Goal: Download file/media

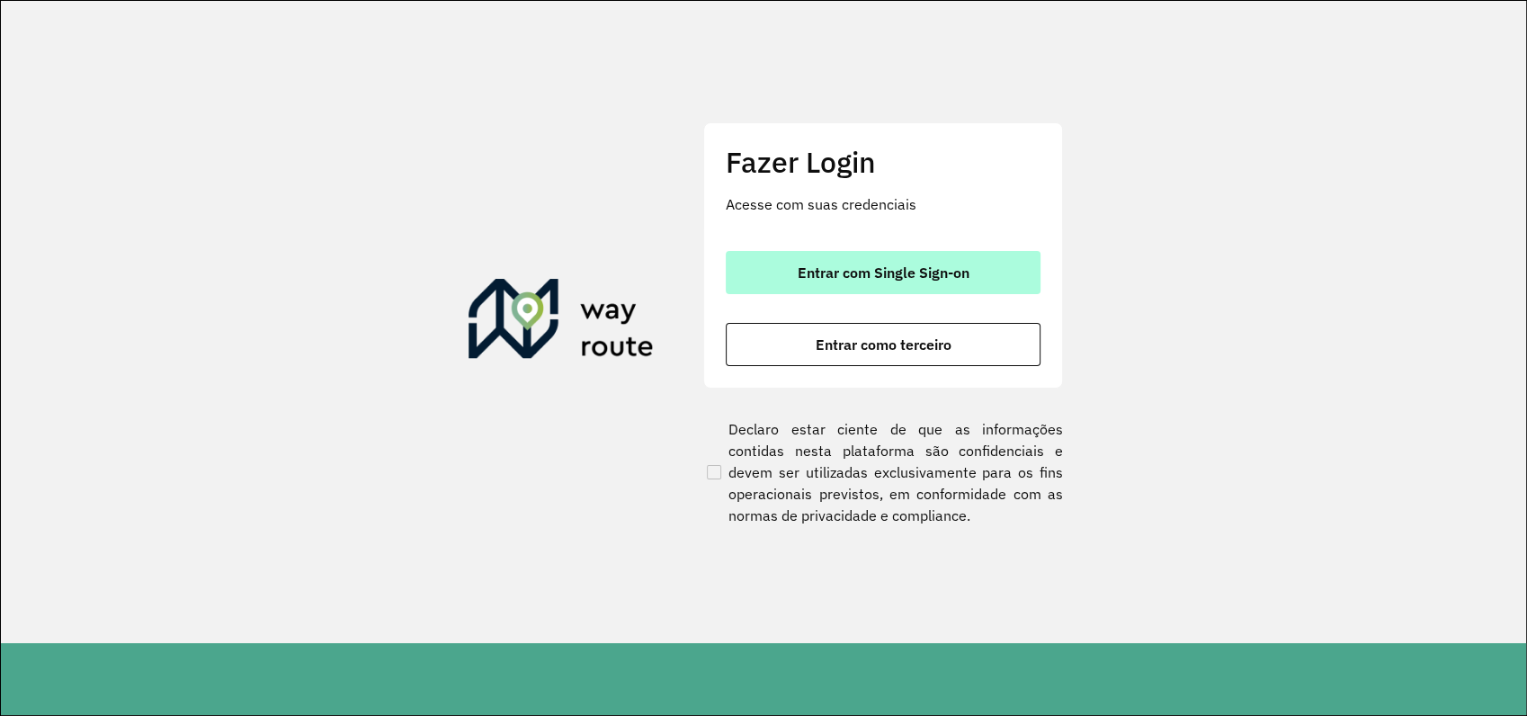
click at [880, 280] on span "Entrar com Single Sign-on" at bounding box center [884, 272] width 172 height 14
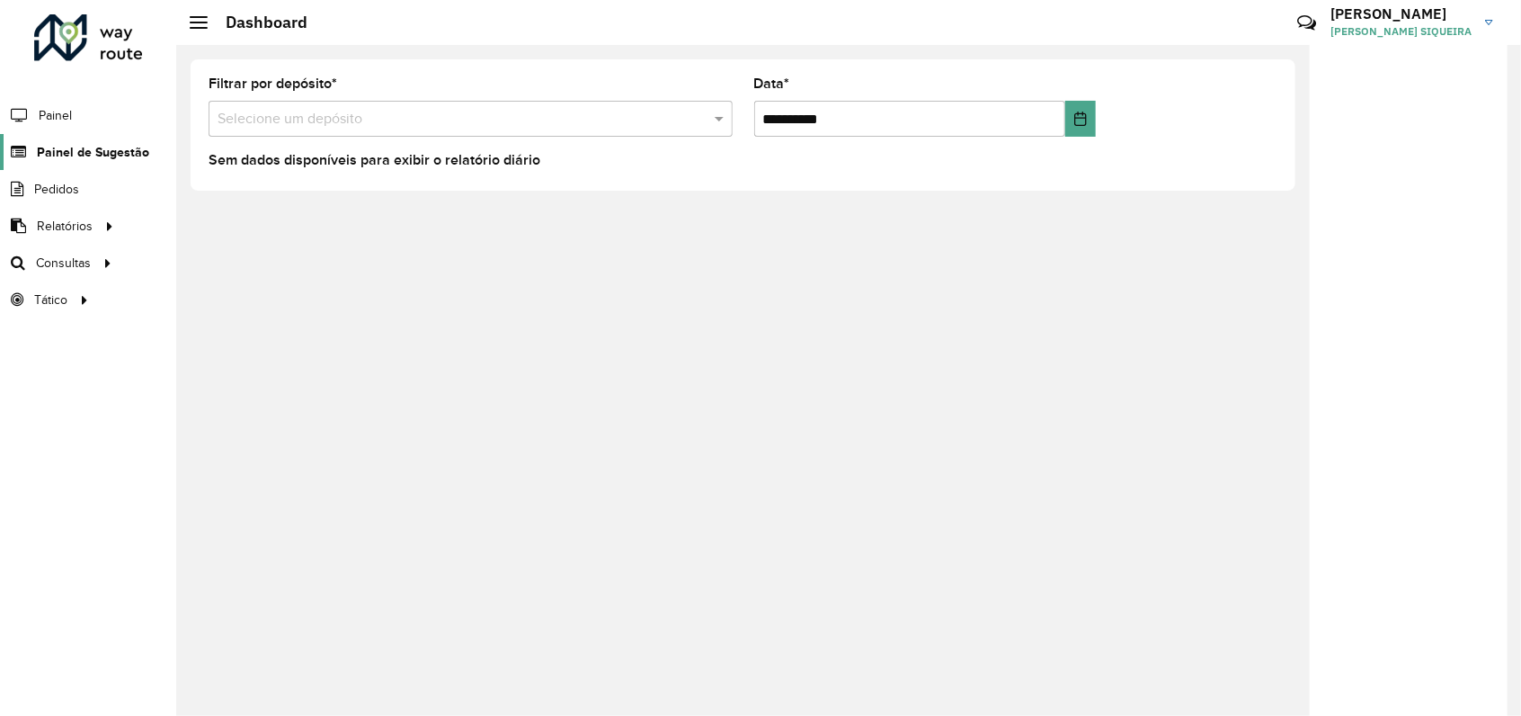
click at [114, 155] on span "Painel de Sugestão" at bounding box center [93, 152] width 112 height 19
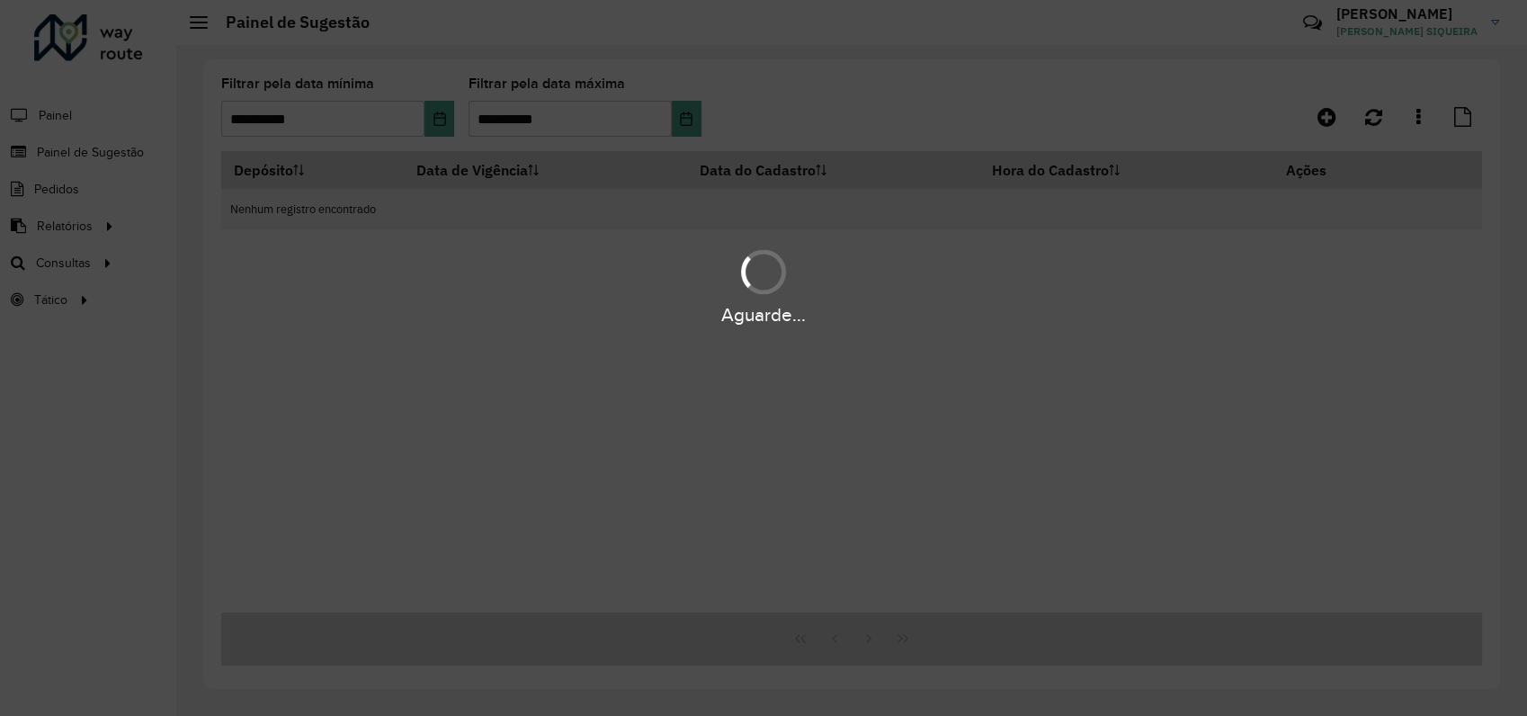
click at [67, 220] on div "Aguarde..." at bounding box center [763, 358] width 1527 height 716
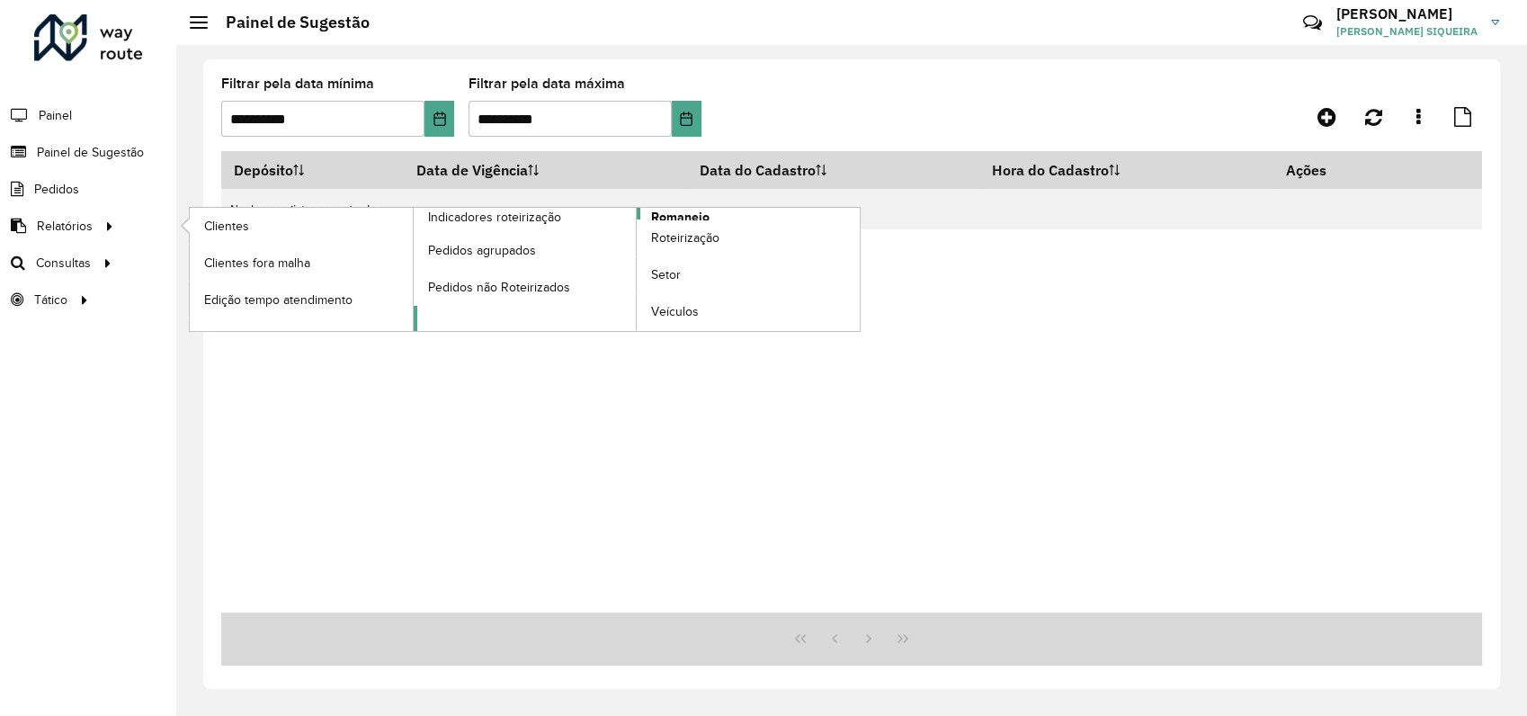
click at [698, 214] on span "Romaneio" at bounding box center [680, 217] width 58 height 19
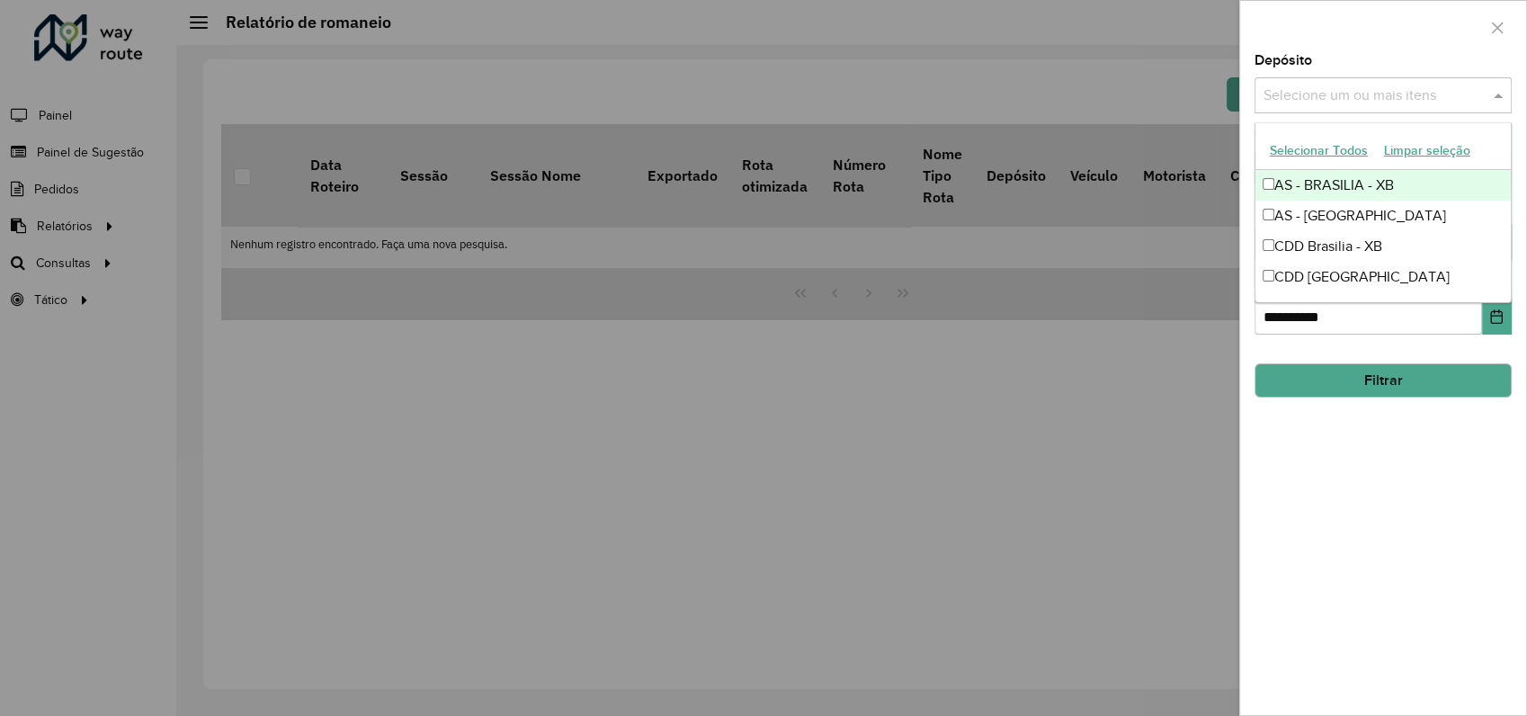
click at [1331, 90] on input "text" at bounding box center [1374, 96] width 230 height 22
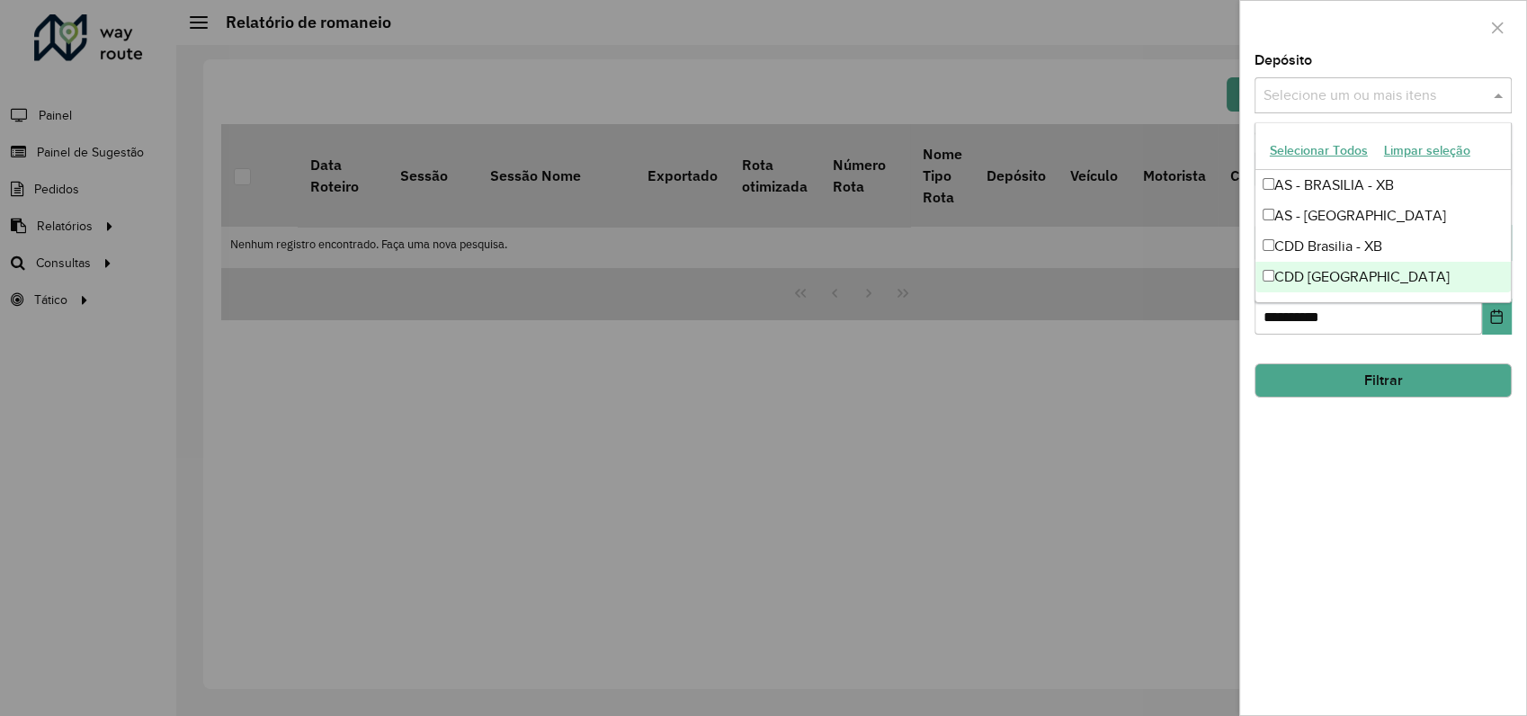
click at [1327, 271] on div "CDD [GEOGRAPHIC_DATA]" at bounding box center [1382, 277] width 255 height 31
click at [1384, 442] on div "**********" at bounding box center [1383, 384] width 286 height 661
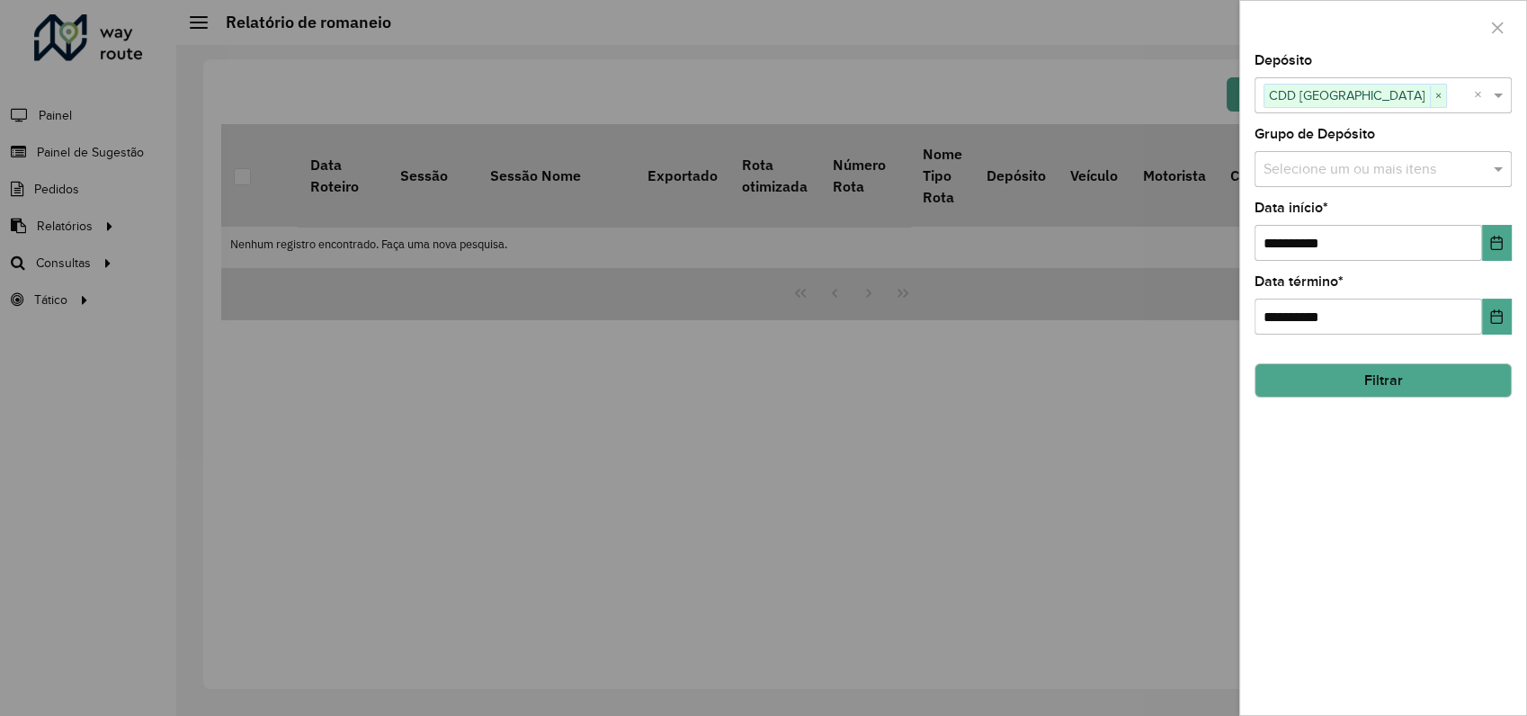
click at [1378, 392] on button "Filtrar" at bounding box center [1382, 380] width 257 height 34
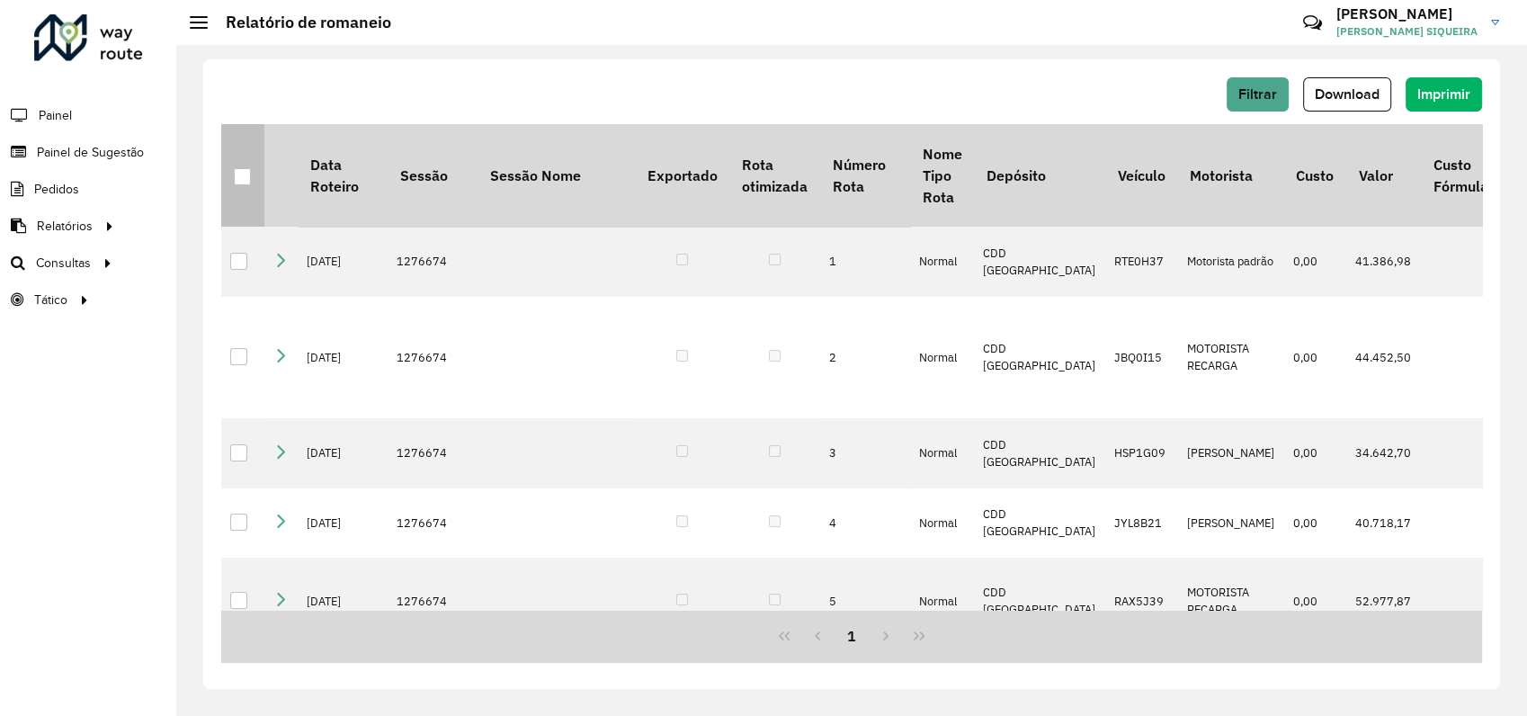
click at [237, 178] on div at bounding box center [242, 176] width 17 height 17
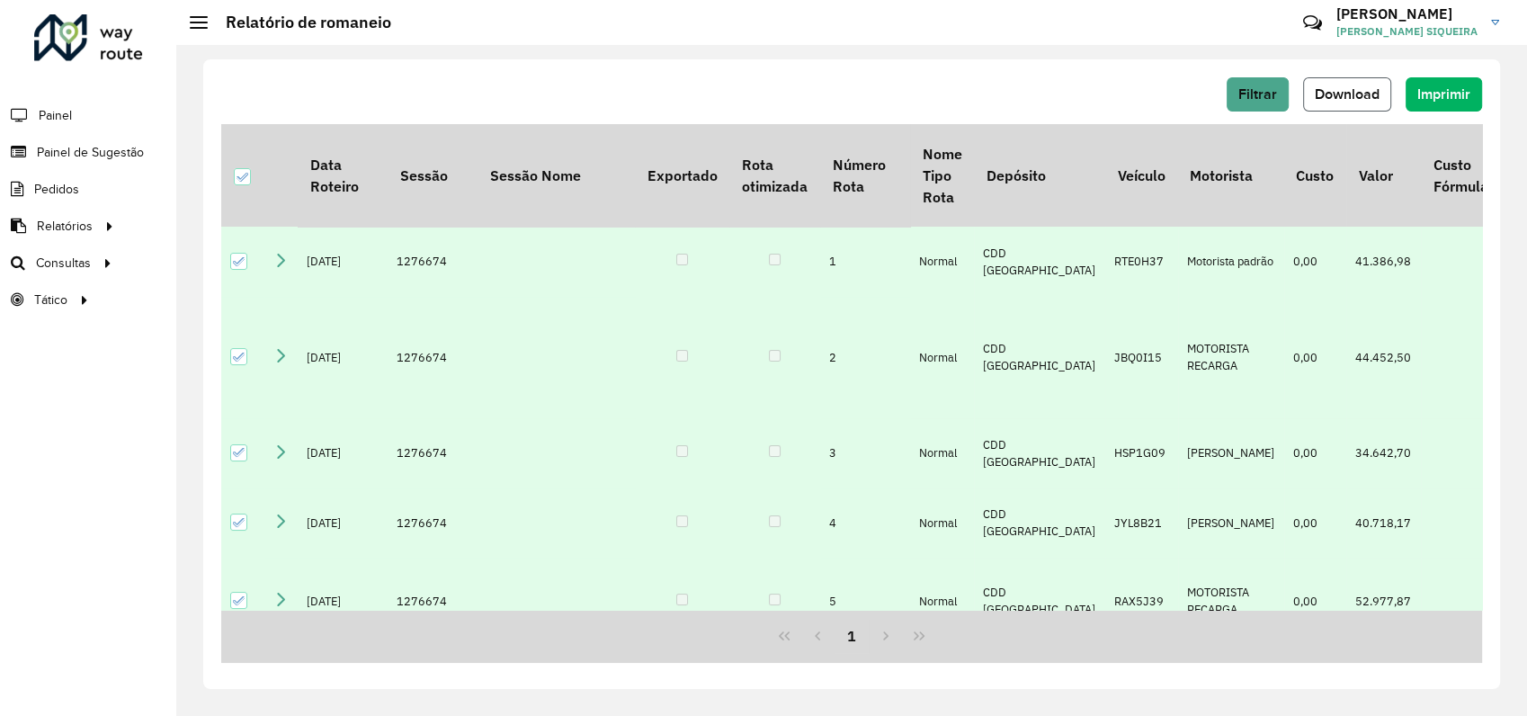
click at [1355, 92] on span "Download" at bounding box center [1347, 93] width 65 height 15
click at [59, 120] on span "Painel" at bounding box center [57, 115] width 37 height 19
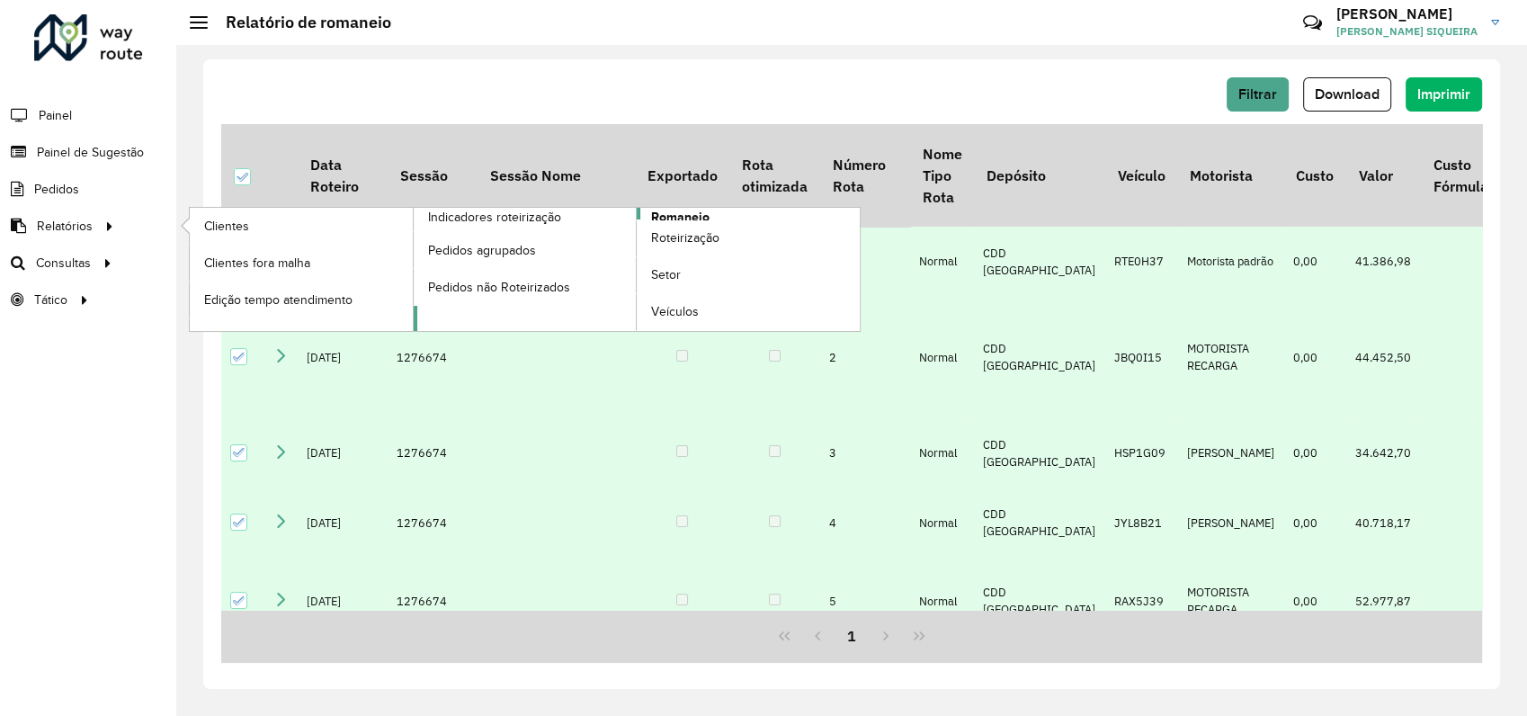
click at [678, 218] on span "Romaneio" at bounding box center [680, 217] width 58 height 19
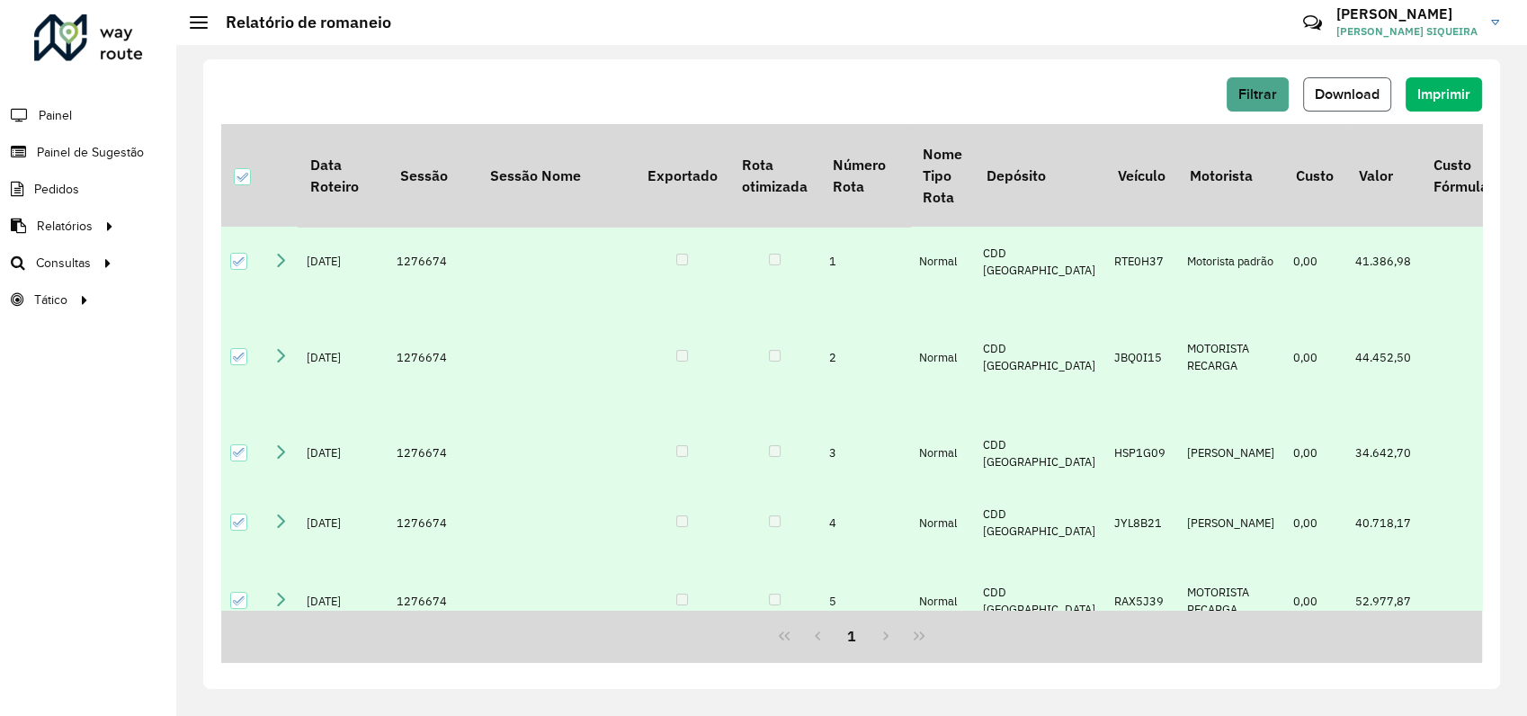
click at [1342, 101] on span "Download" at bounding box center [1347, 93] width 65 height 15
click at [236, 182] on icon at bounding box center [242, 177] width 13 height 13
